Goal: Find specific page/section: Find specific page/section

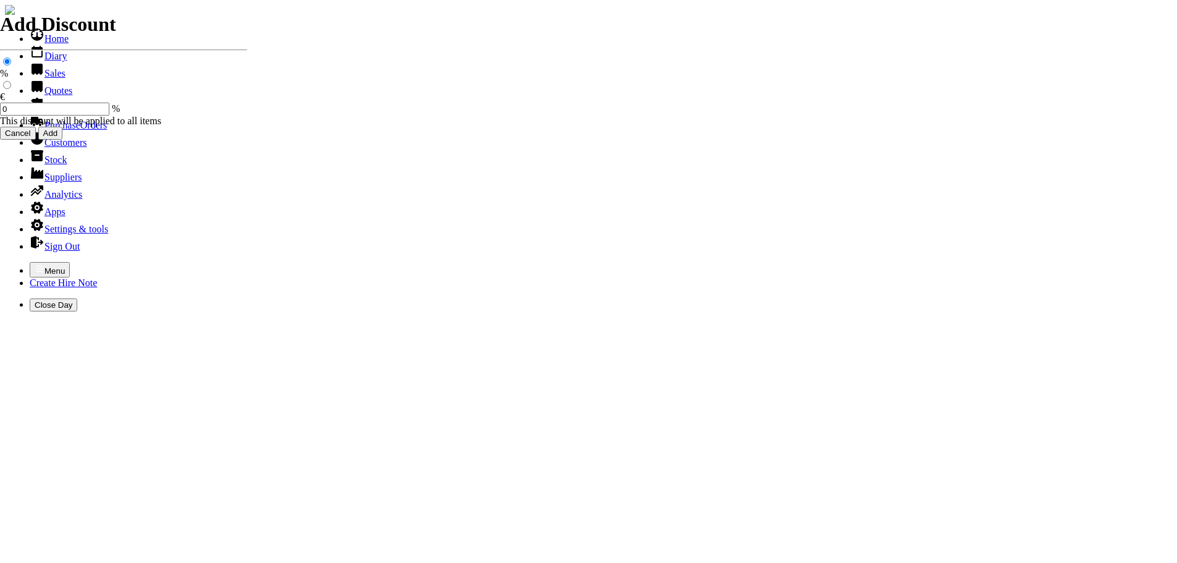
select select "HO"
click at [35, 264] on icon "button" at bounding box center [40, 269] width 10 height 10
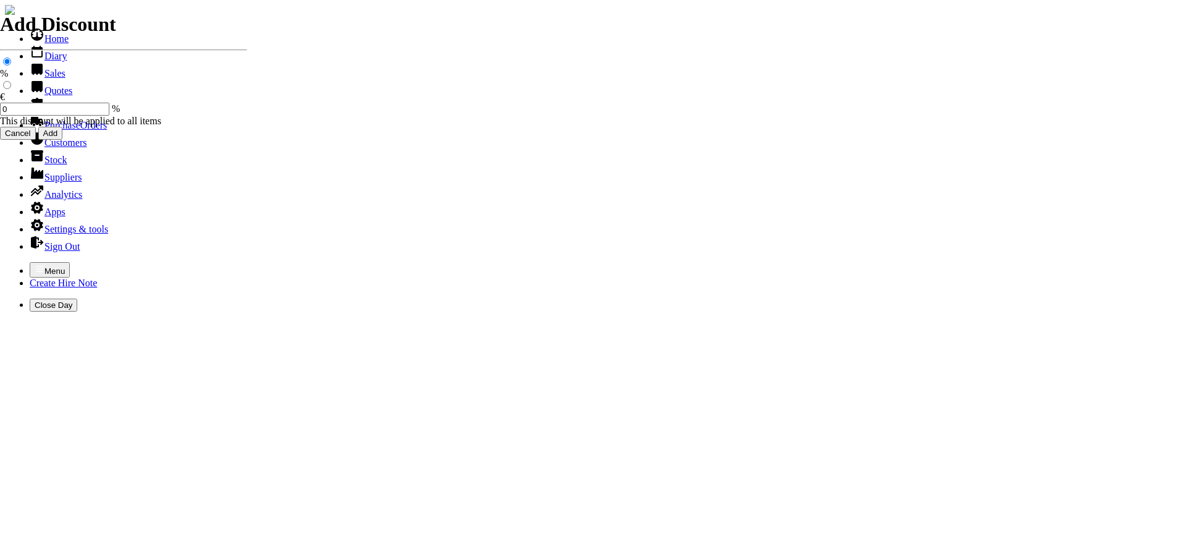
click at [34, 148] on link "Customers" at bounding box center [58, 142] width 57 height 11
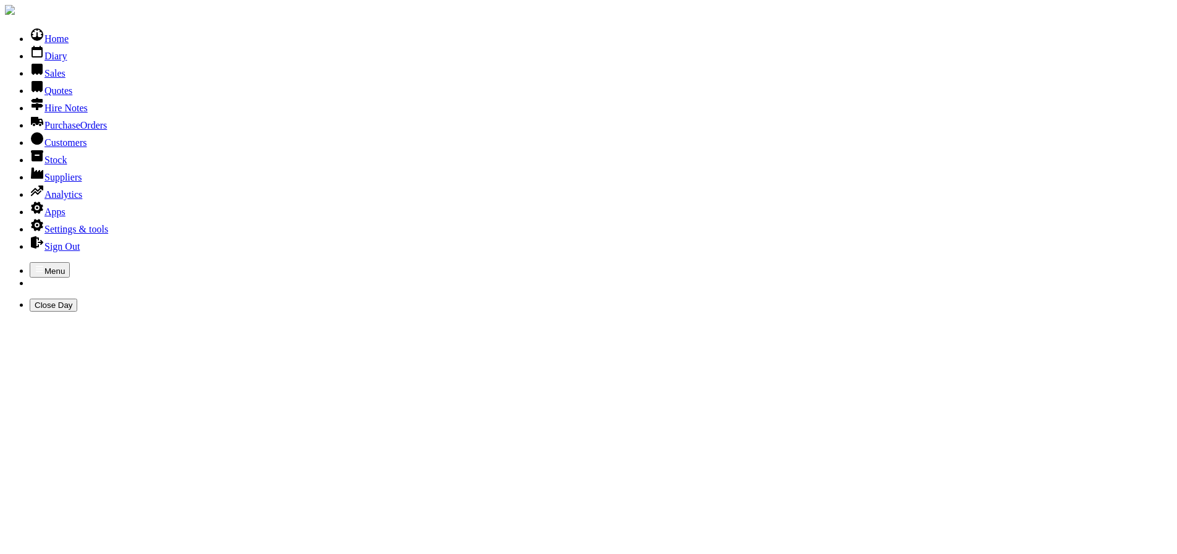
type input "total wood"
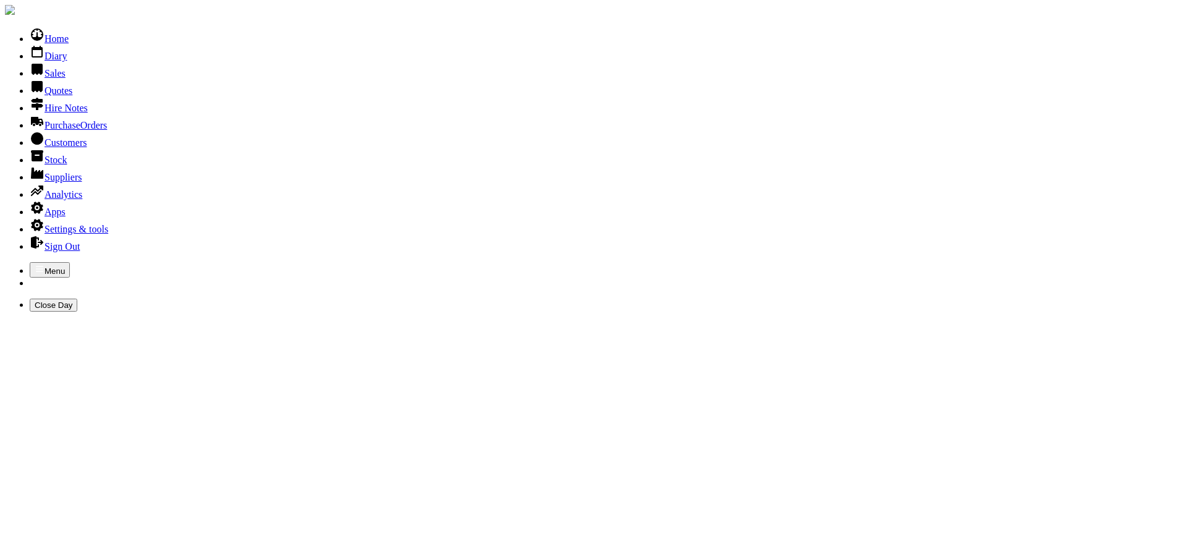
click at [57, 148] on link "Customers" at bounding box center [58, 142] width 57 height 11
type input "chaser"
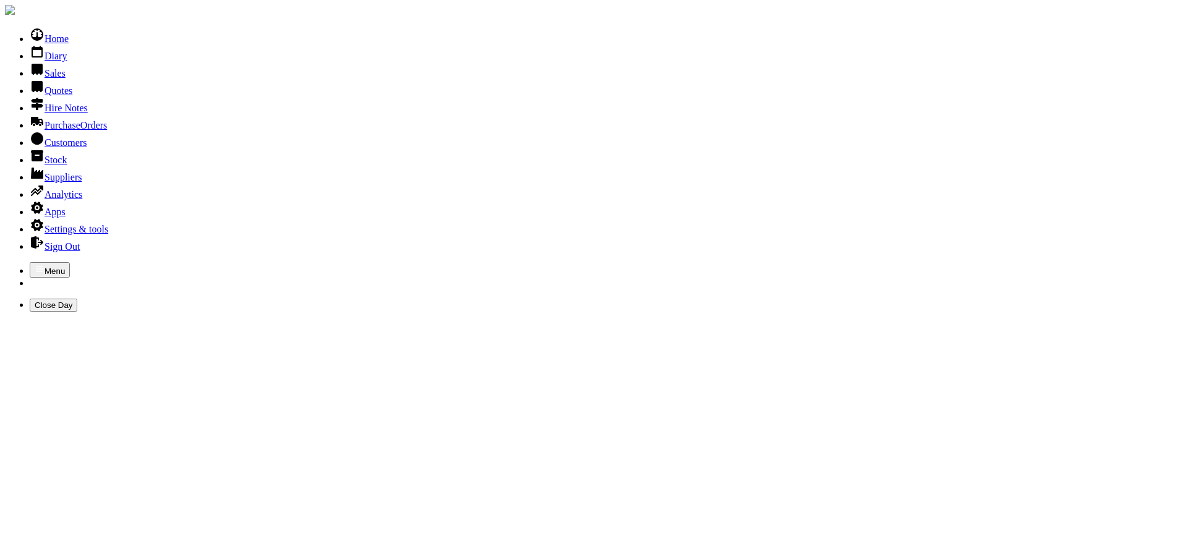
type input "c"
type input "wall chaser"
